Goal: Transaction & Acquisition: Purchase product/service

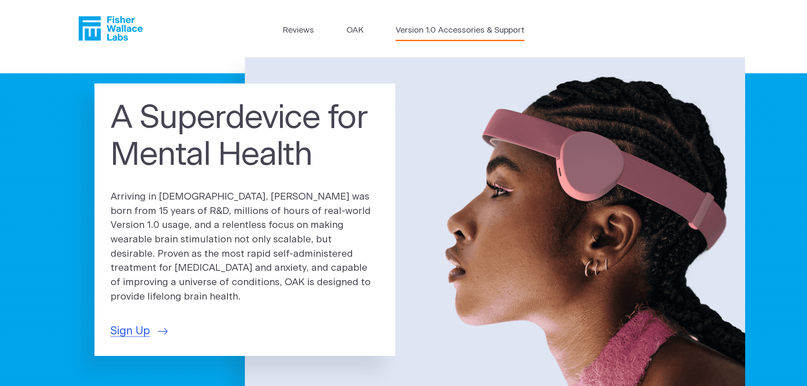
click at [480, 34] on link "Version 1.0 Accessories & Support" at bounding box center [460, 31] width 129 height 12
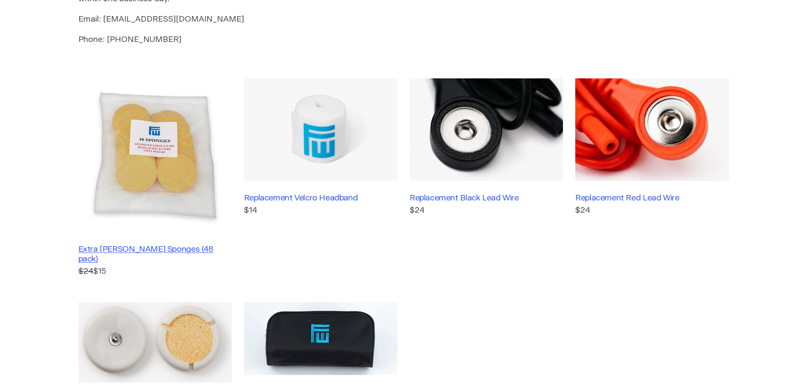
scroll to position [169, 0]
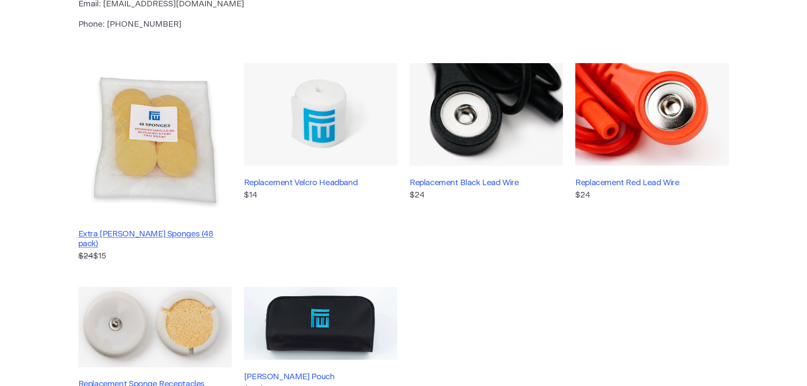
click at [142, 236] on h3 "Extra [PERSON_NAME] Sponges (48 pack)" at bounding box center [154, 238] width 153 height 19
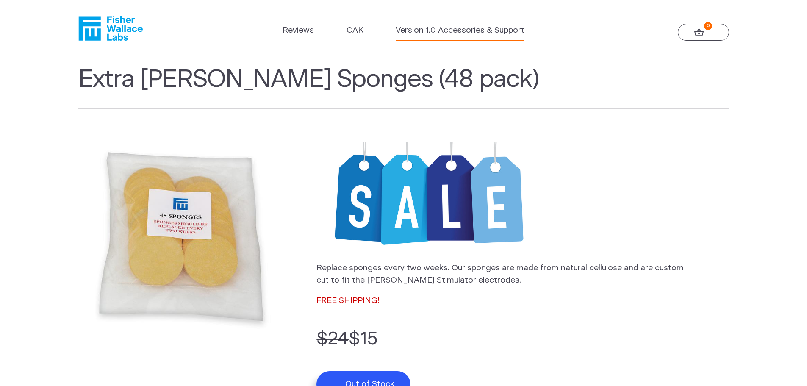
click at [500, 37] on link "Version 1.0 Accessories & Support" at bounding box center [460, 31] width 129 height 12
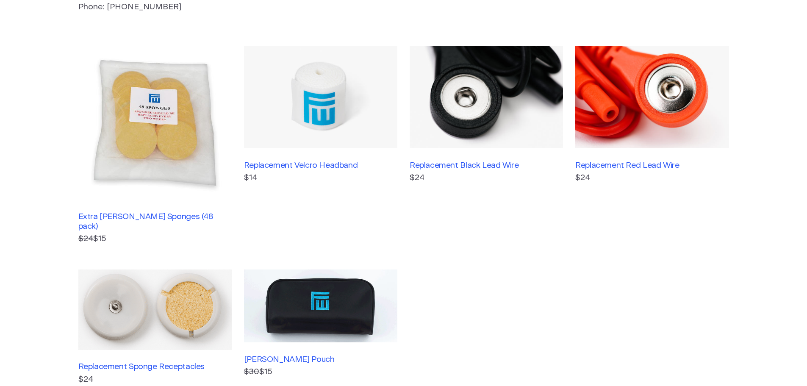
scroll to position [135, 0]
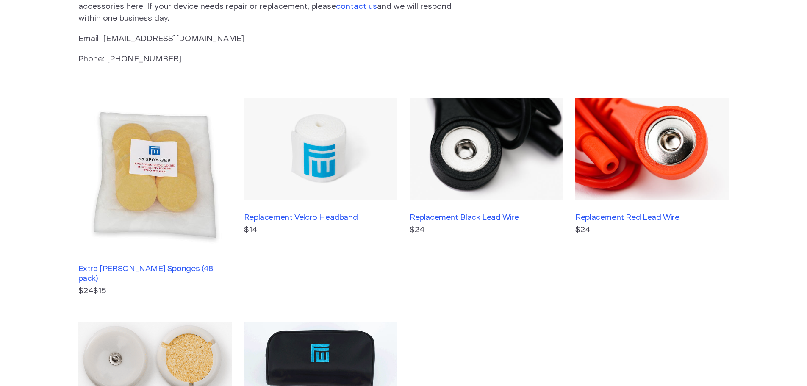
click at [184, 269] on h3 "Extra [PERSON_NAME] Sponges (48 pack)" at bounding box center [154, 273] width 153 height 19
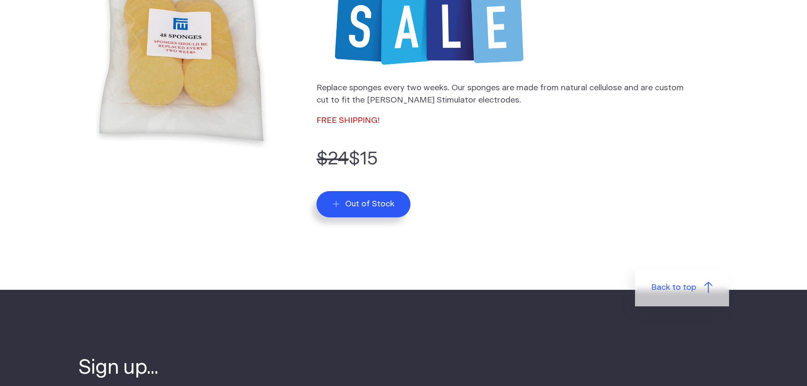
scroll to position [42, 0]
